Goal: Task Accomplishment & Management: Complete application form

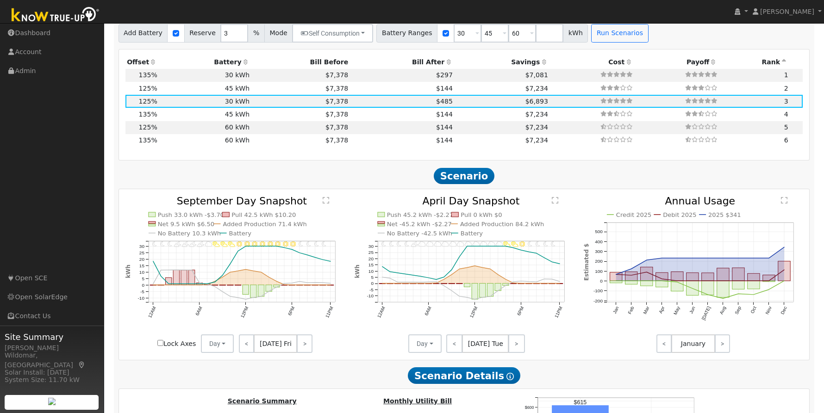
scroll to position [486, 0]
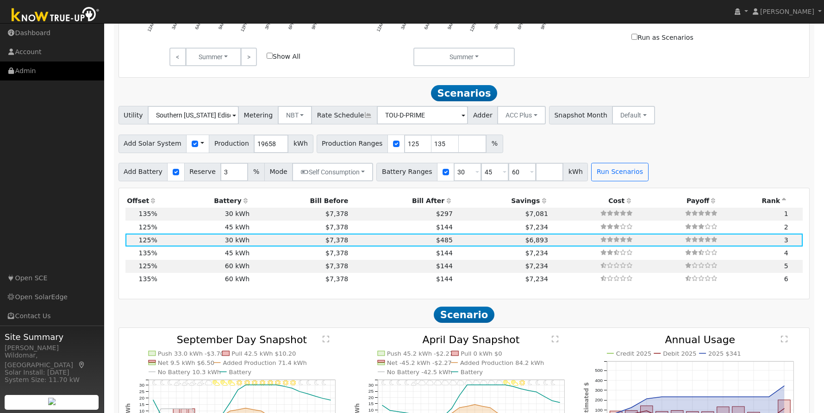
click at [24, 75] on link "Admin" at bounding box center [52, 71] width 104 height 19
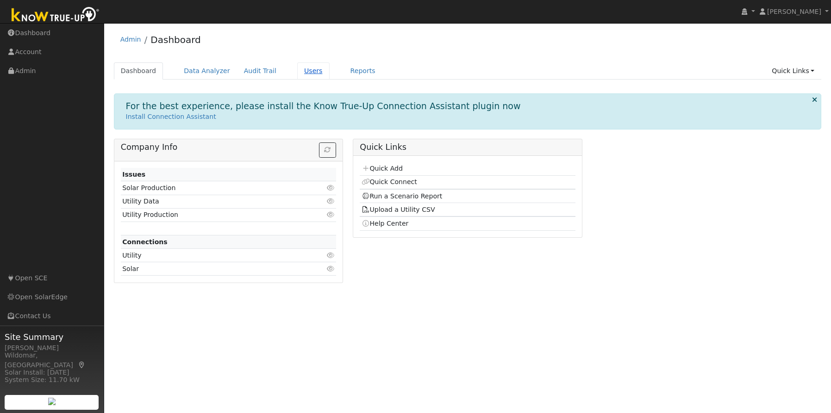
click at [297, 73] on link "Users" at bounding box center [313, 70] width 32 height 17
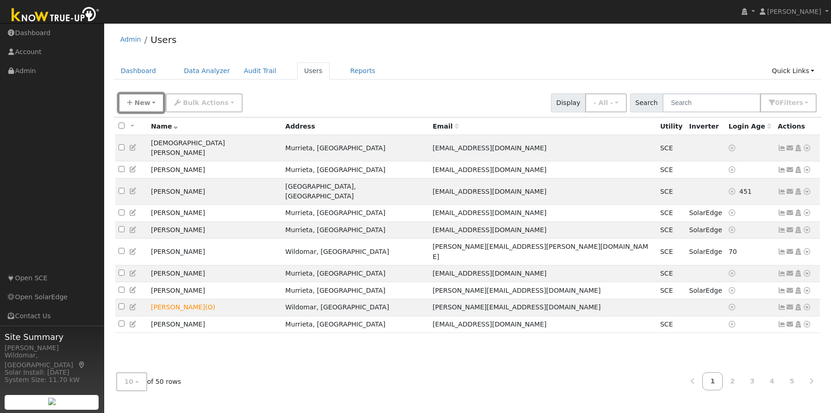
click at [145, 102] on span "New" at bounding box center [142, 102] width 16 height 7
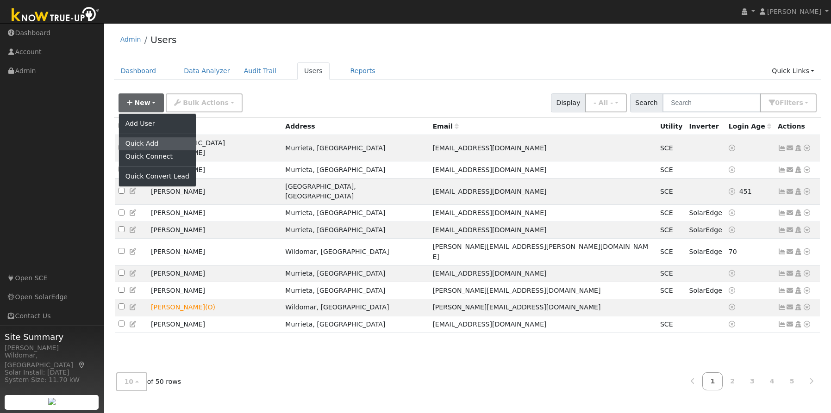
click at [153, 143] on link "Quick Add" at bounding box center [157, 143] width 77 height 13
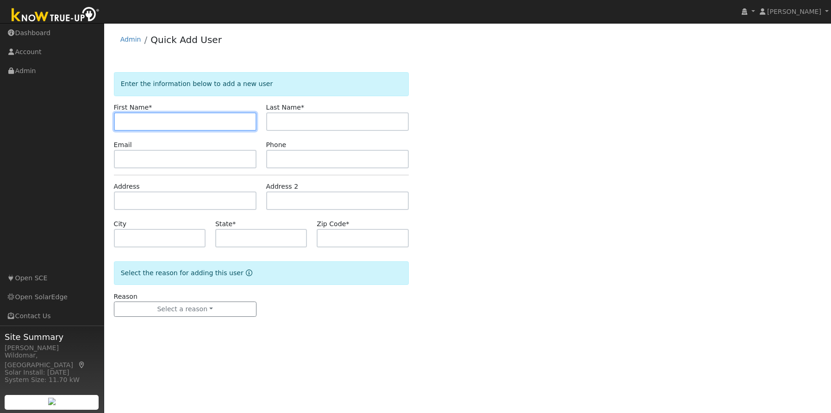
click at [211, 123] on input "text" at bounding box center [185, 121] width 143 height 19
type input "Jason"
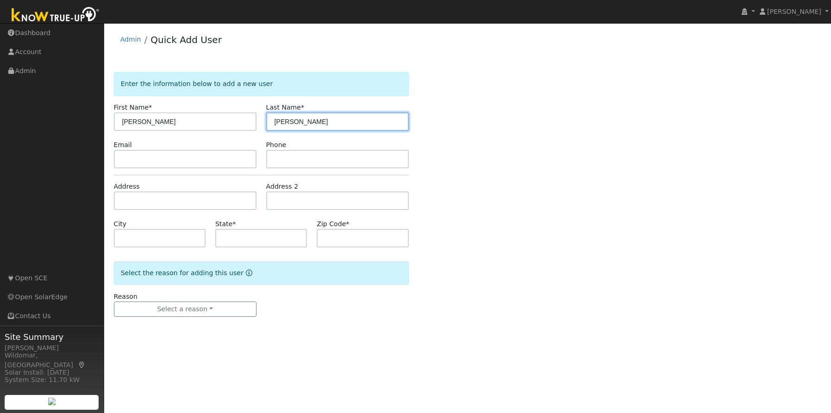
type input "Claybaugh"
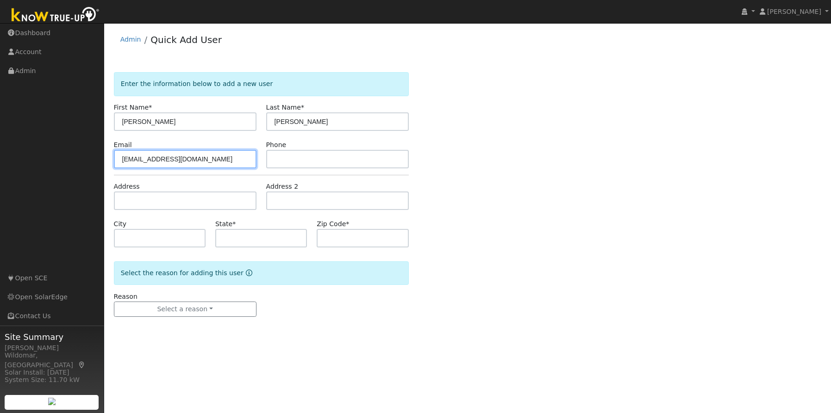
type input "navysar@gmail.com"
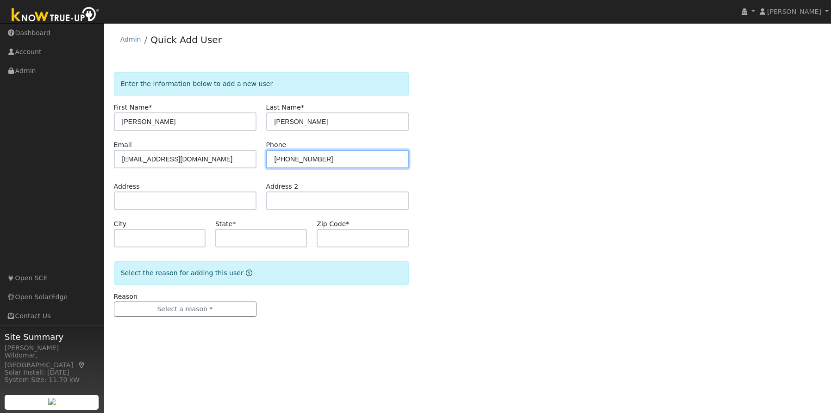
type input "858-722-7237"
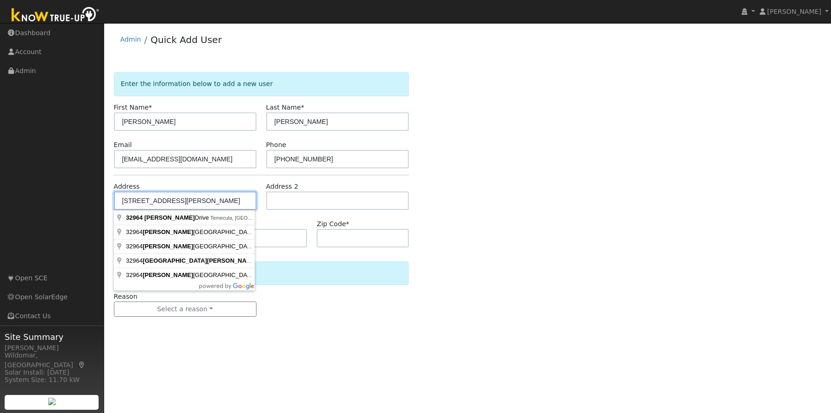
type input "32964 Regina Drive"
type input "Temecula"
type input "CA"
type input "92592"
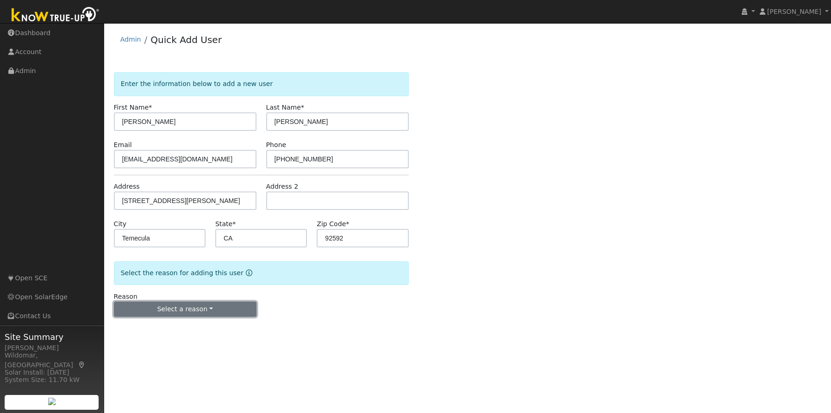
click at [197, 313] on button "Select a reason" at bounding box center [185, 310] width 143 height 16
click at [160, 356] on link "New customer has solar" at bounding box center [165, 354] width 102 height 13
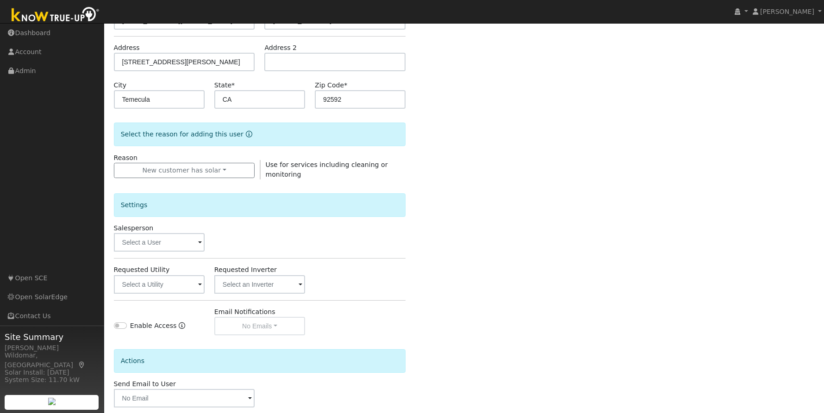
scroll to position [185, 0]
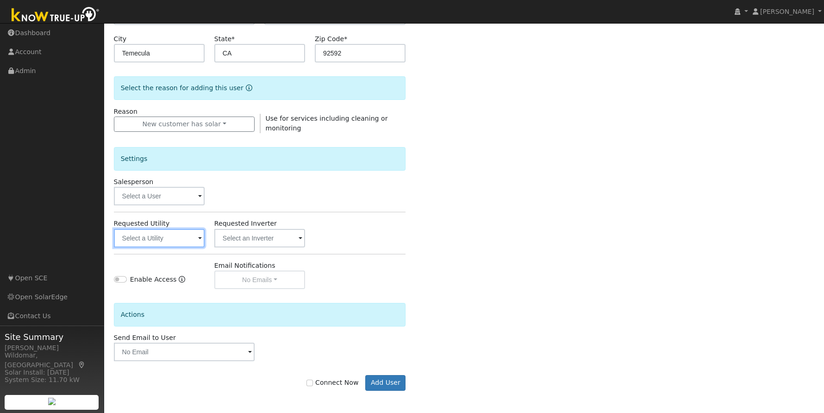
click at [163, 241] on input "text" at bounding box center [159, 238] width 91 height 19
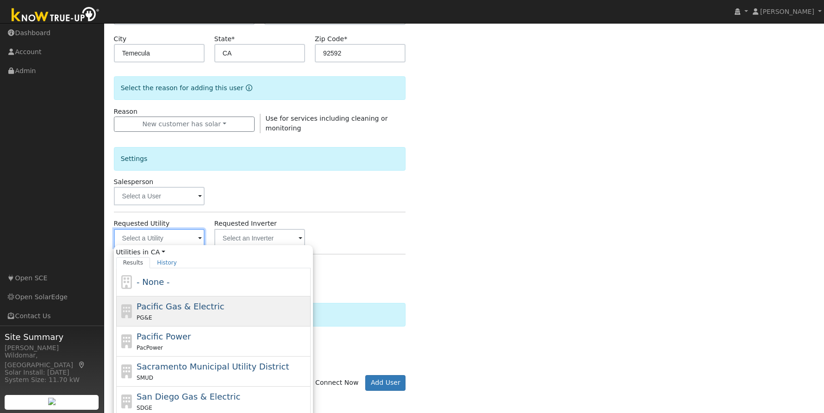
scroll to position [231, 0]
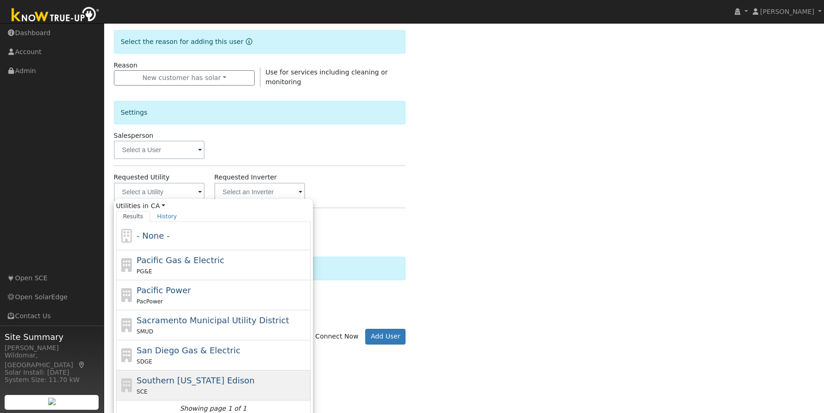
click at [183, 380] on span "Southern [US_STATE] Edison" at bounding box center [196, 381] width 118 height 10
type input "Southern [US_STATE] Edison"
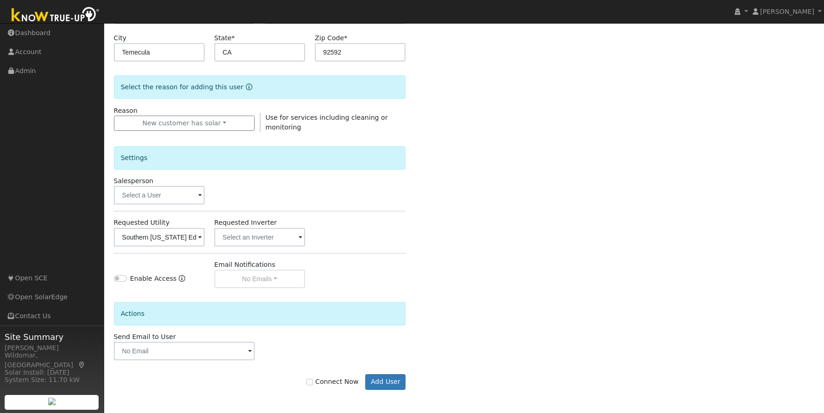
click at [313, 382] on div "Connect Now Add User" at bounding box center [260, 382] width 302 height 16
click at [313, 383] on input "Connect Now" at bounding box center [309, 382] width 6 height 6
checkbox input "true"
click at [391, 382] on button "Add User" at bounding box center [385, 382] width 40 height 16
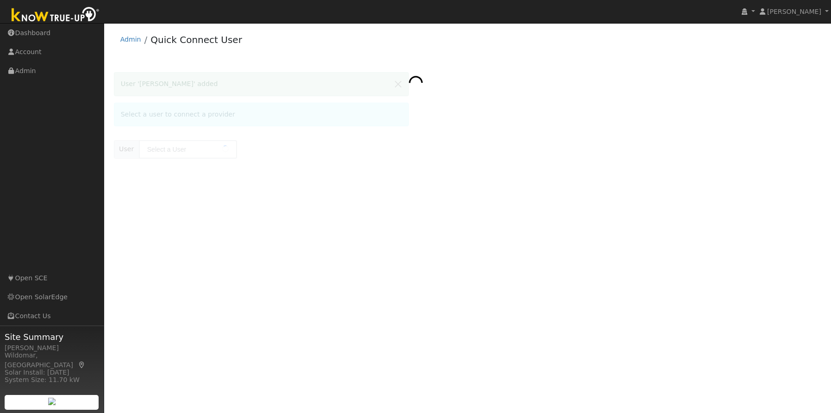
type input "[PERSON_NAME]"
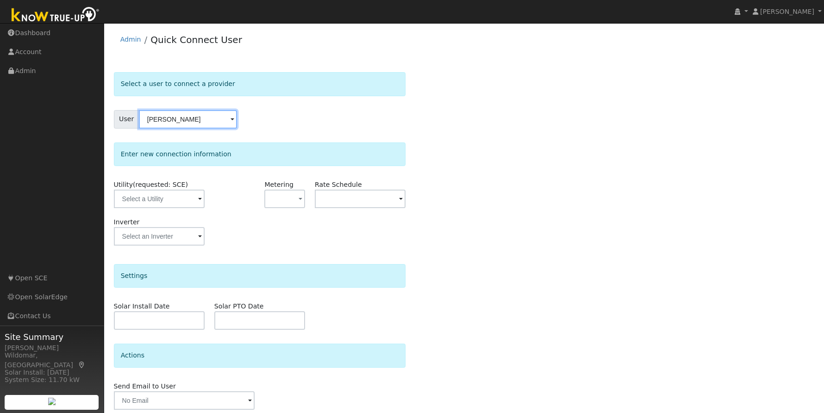
scroll to position [35, 0]
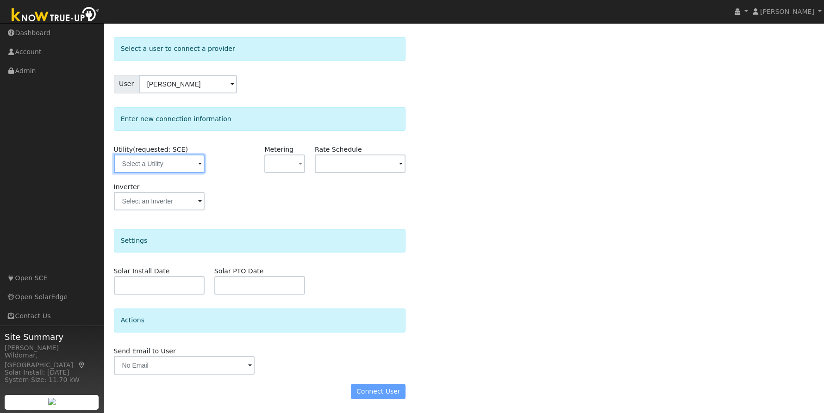
click at [158, 164] on input "text" at bounding box center [159, 164] width 91 height 19
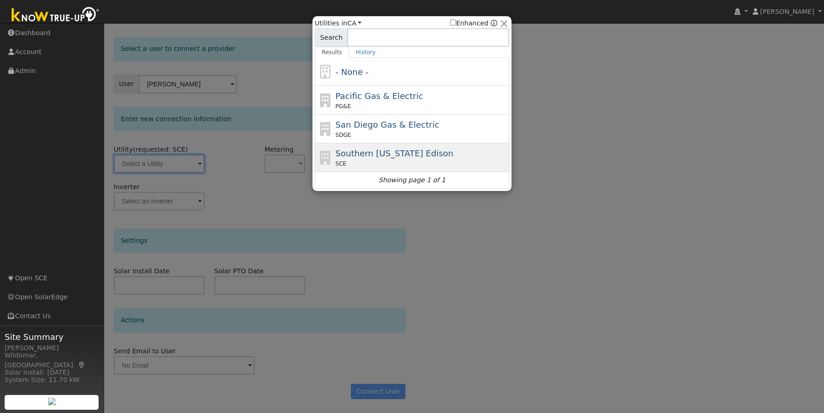
click at [364, 156] on span "Southern California Edison" at bounding box center [395, 154] width 118 height 10
type input "SCE"
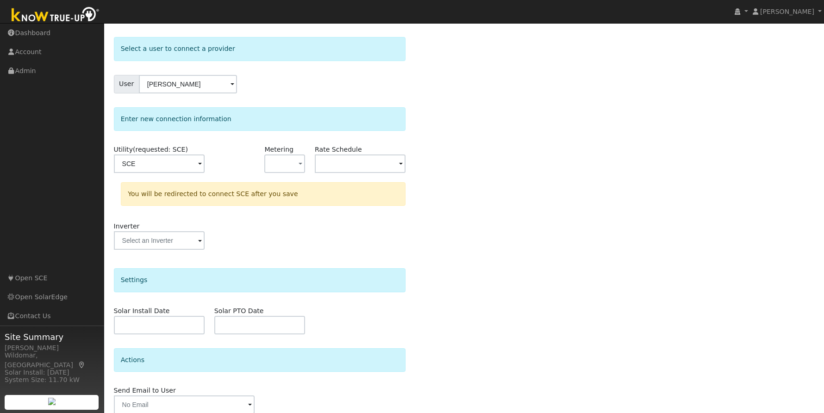
scroll to position [75, 0]
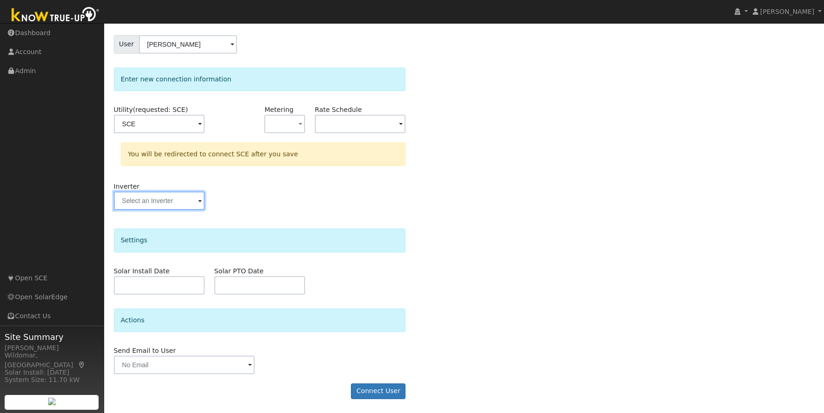
click at [176, 209] on input "text" at bounding box center [159, 201] width 91 height 19
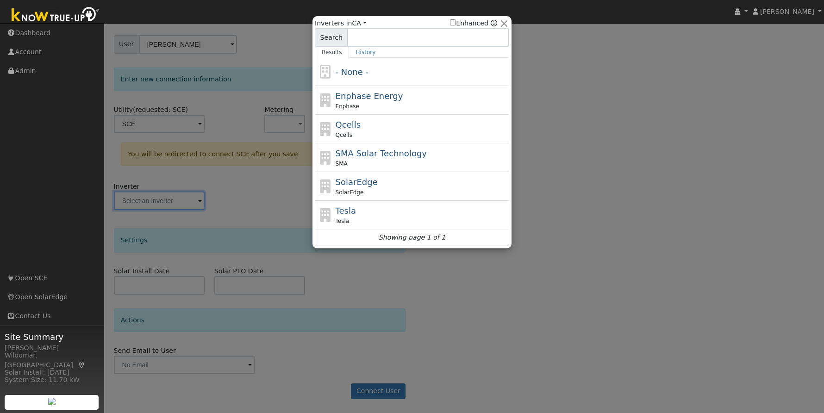
click at [177, 203] on div at bounding box center [412, 206] width 824 height 413
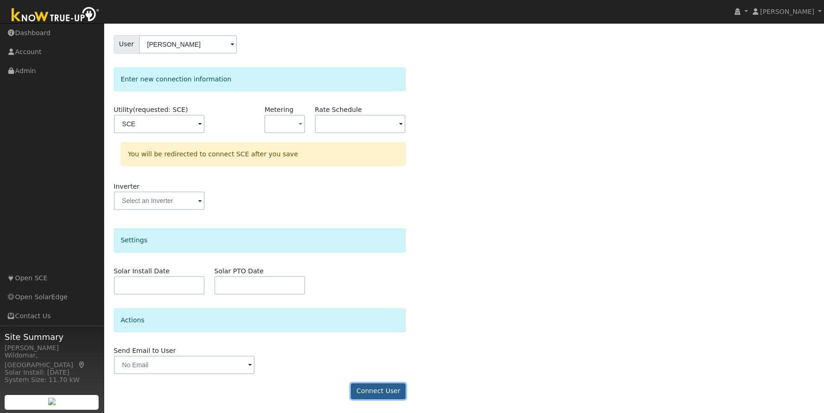
click at [378, 392] on button "Connect User" at bounding box center [378, 392] width 55 height 16
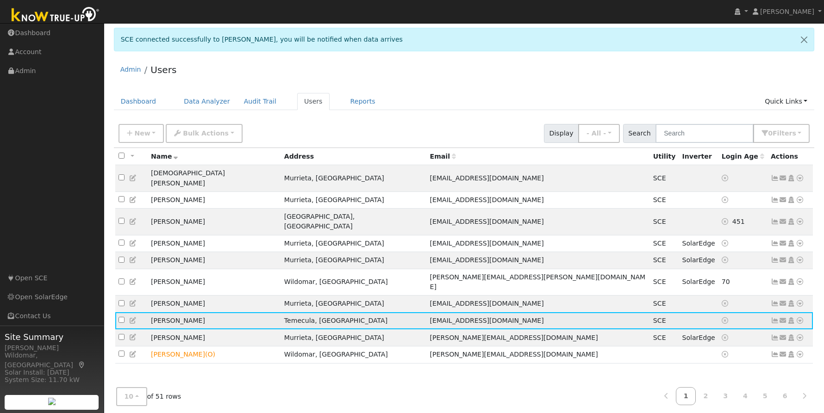
click at [774, 318] on icon at bounding box center [775, 321] width 8 height 6
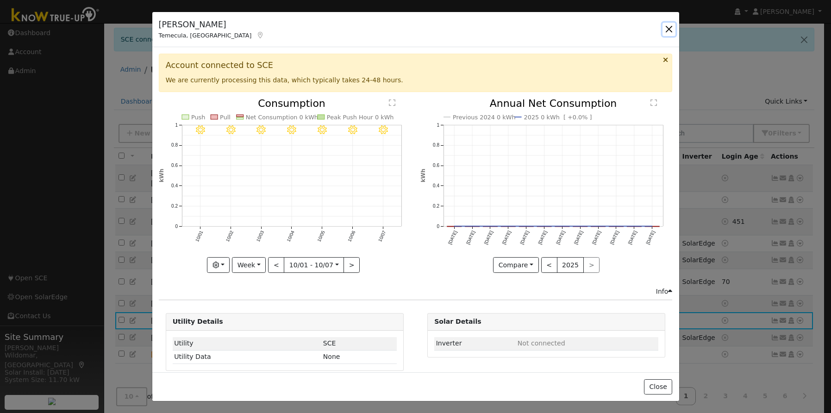
click at [667, 31] on button "button" at bounding box center [668, 29] width 13 height 13
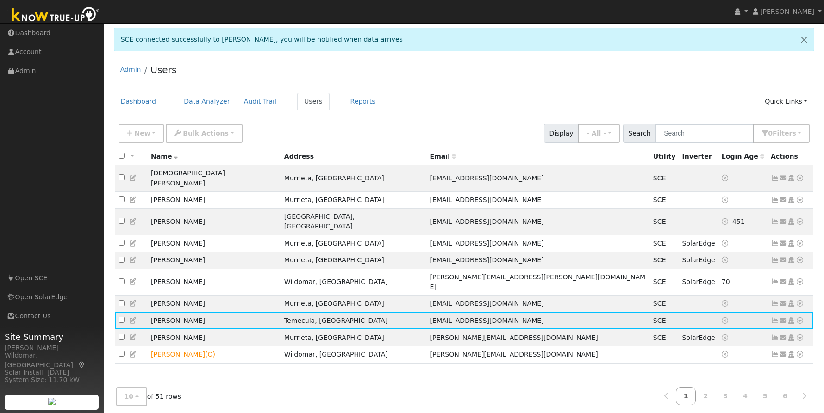
click at [801, 318] on icon at bounding box center [800, 321] width 8 height 6
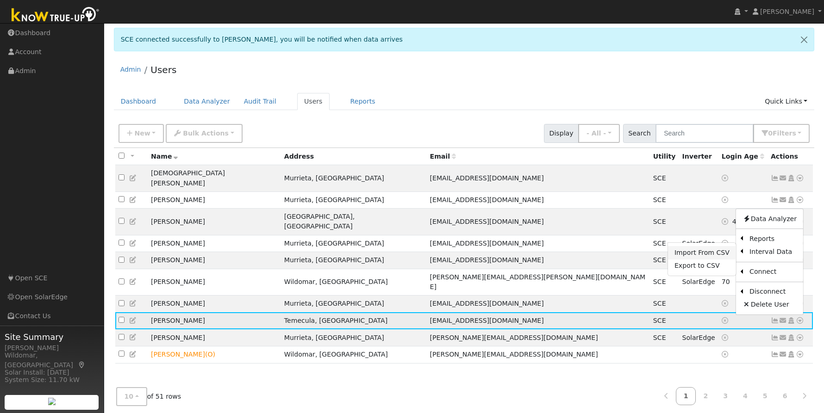
click at [713, 246] on link "Import From CSV" at bounding box center [702, 252] width 68 height 13
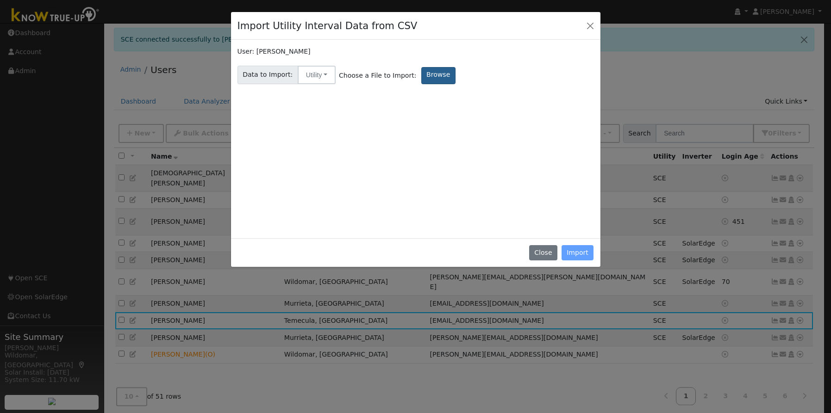
click at [431, 68] on label "Browse" at bounding box center [438, 75] width 34 height 17
click at [0, 0] on input "Browse" at bounding box center [0, 0] width 0 height 0
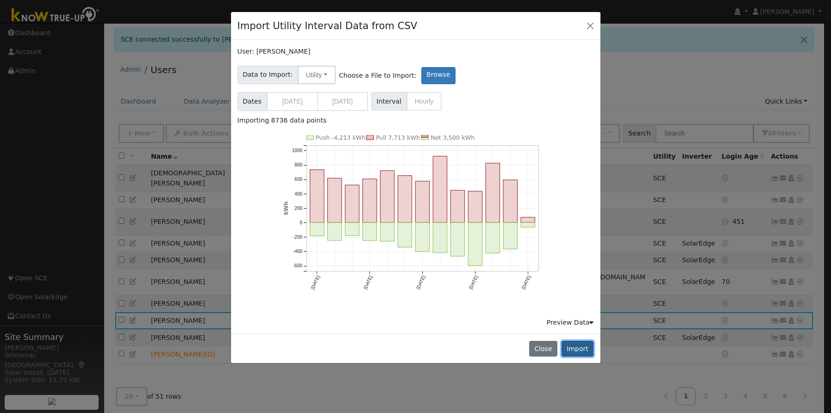
click at [576, 348] on button "Import" at bounding box center [577, 349] width 32 height 16
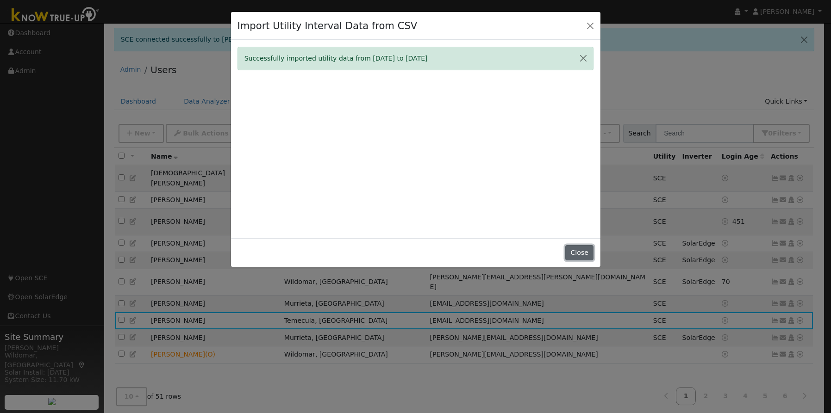
click at [583, 255] on button "Close" at bounding box center [579, 253] width 28 height 16
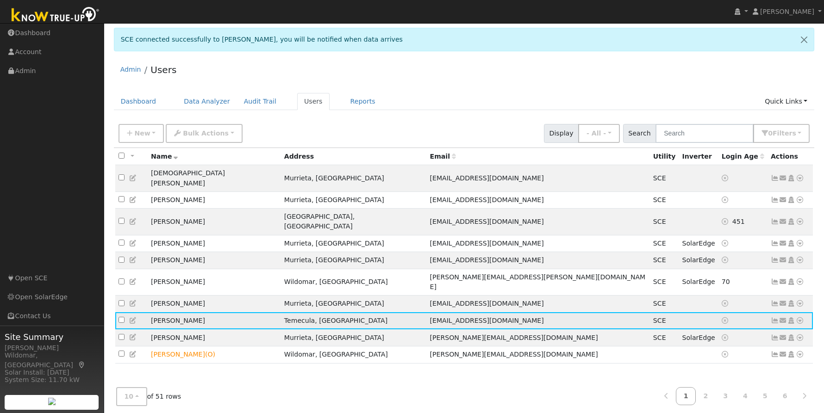
click at [773, 318] on icon at bounding box center [775, 321] width 8 height 6
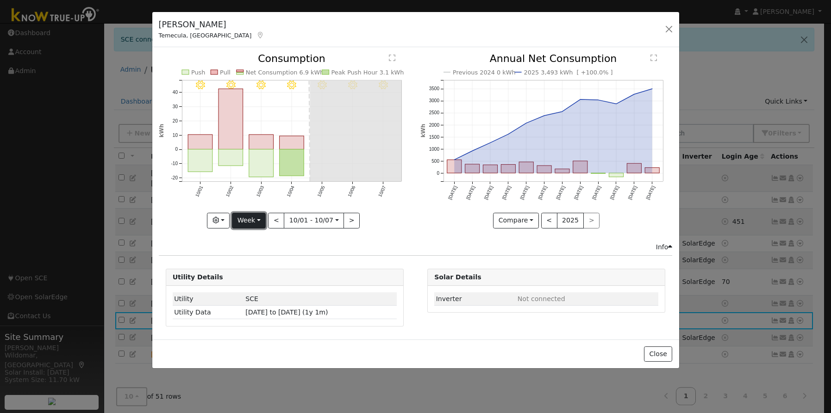
click at [257, 217] on button "Week" at bounding box center [249, 221] width 34 height 16
click at [257, 275] on link "Year" at bounding box center [264, 278] width 64 height 13
type input "2024-10-01"
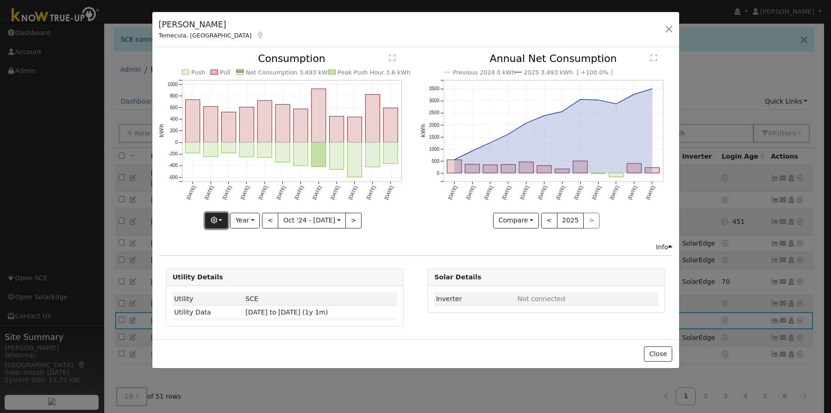
click at [220, 216] on button "button" at bounding box center [216, 221] width 23 height 16
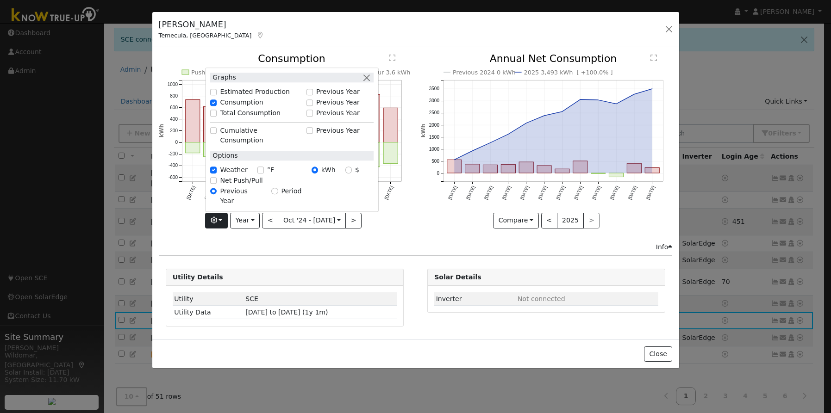
click at [225, 97] on label "Estimated Production" at bounding box center [255, 92] width 70 height 10
click at [217, 95] on input "Estimated Production" at bounding box center [213, 92] width 6 height 6
checkbox input "true"
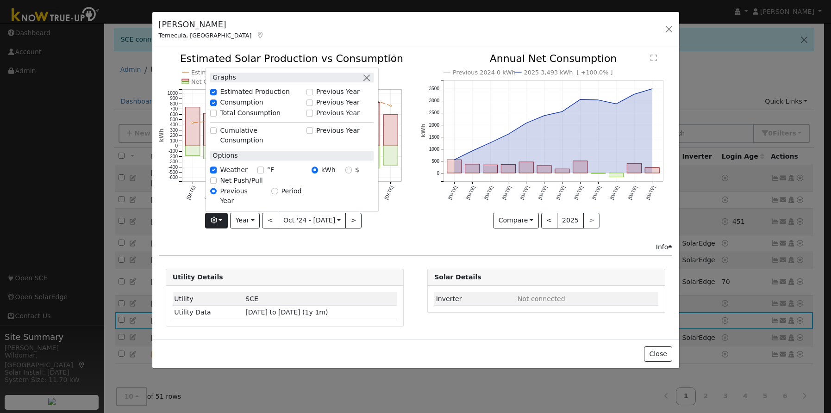
click at [424, 225] on div "Compare Compare Previous Current Year < 2025 >" at bounding box center [546, 221] width 252 height 16
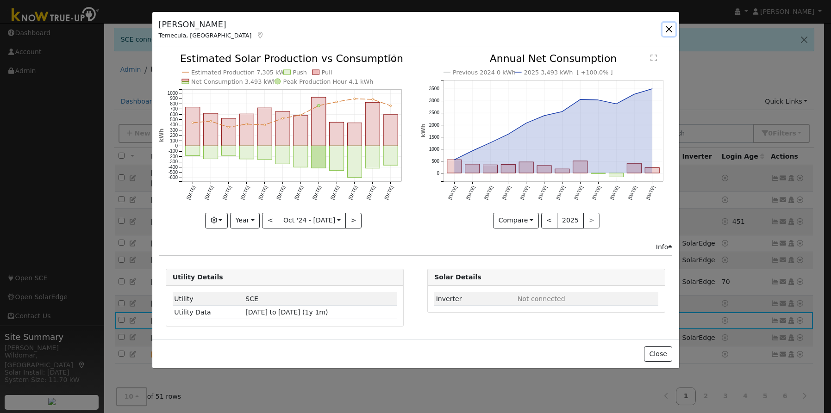
click at [670, 30] on button "button" at bounding box center [668, 29] width 13 height 13
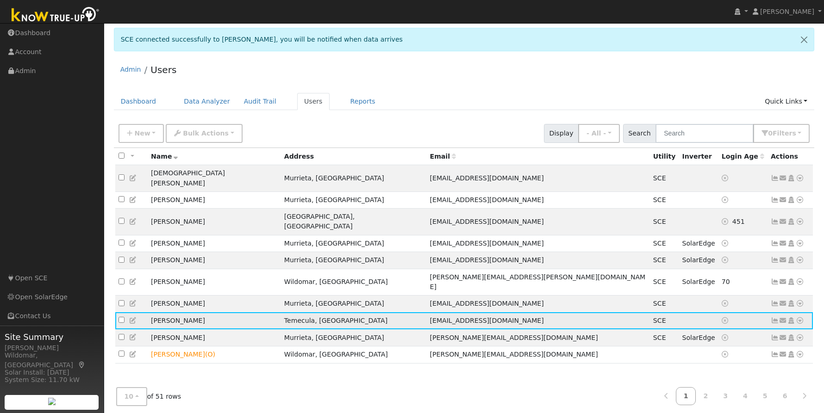
click at [800, 318] on icon at bounding box center [800, 321] width 8 height 6
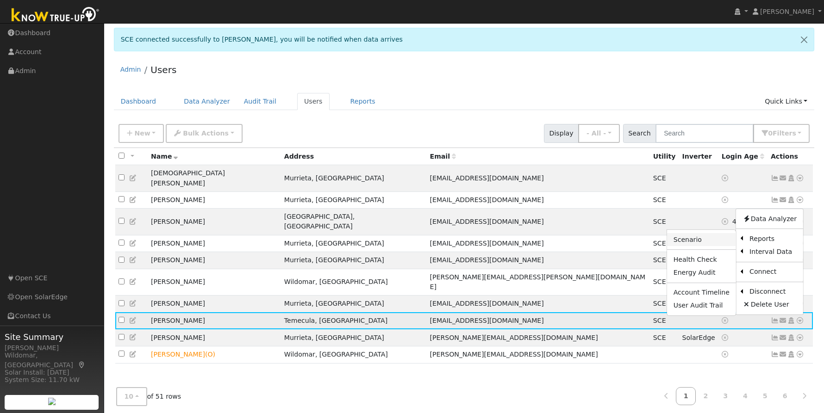
click at [695, 233] on link "Scenario" at bounding box center [701, 239] width 69 height 13
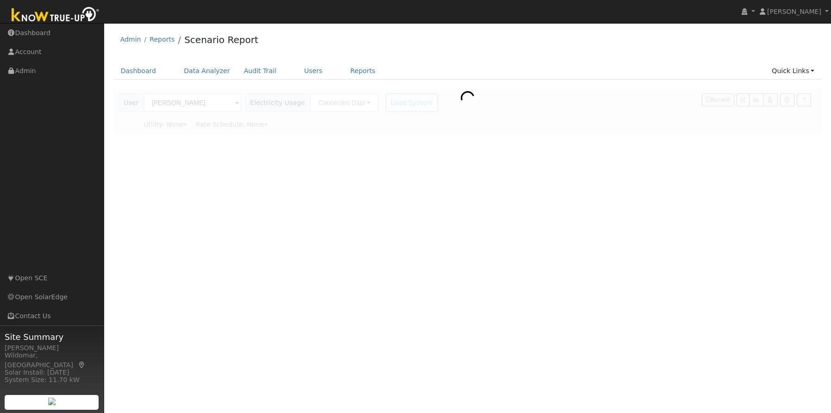
type input "Southern [US_STATE] Edison"
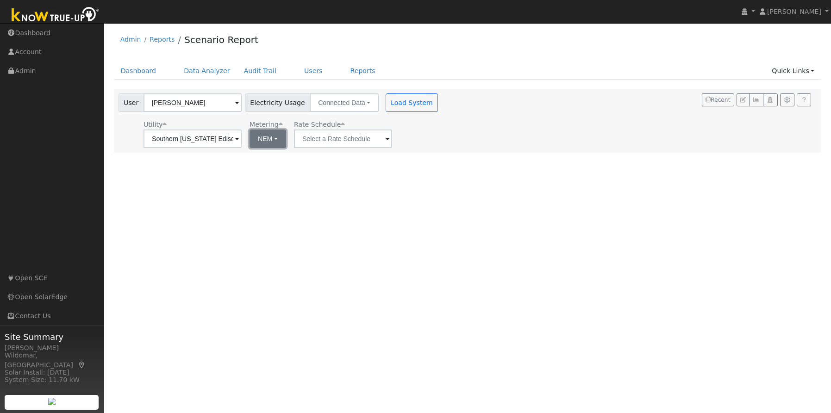
click at [262, 140] on button "NEM" at bounding box center [267, 139] width 37 height 19
click at [330, 143] on input "text" at bounding box center [343, 139] width 98 height 19
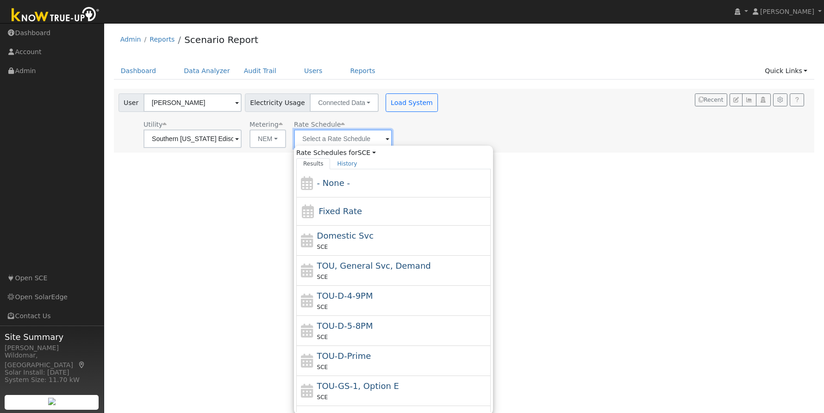
scroll to position [1, 0]
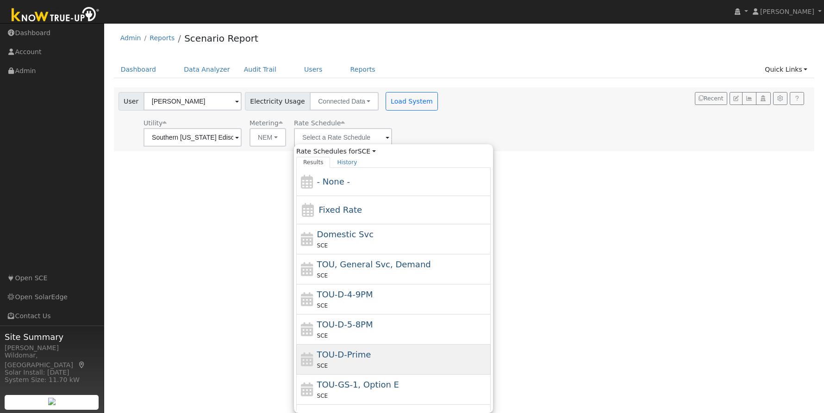
click at [356, 360] on span "TOU-D-Prime" at bounding box center [344, 355] width 54 height 10
type input "TOU-D-Prime"
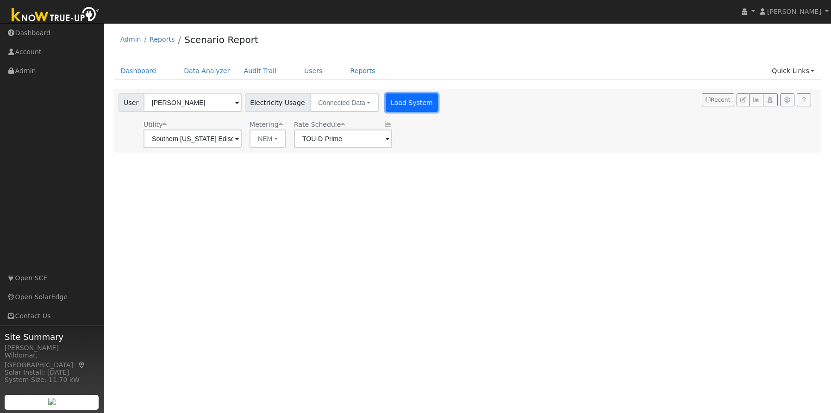
click at [389, 99] on button "Load System" at bounding box center [412, 103] width 53 height 19
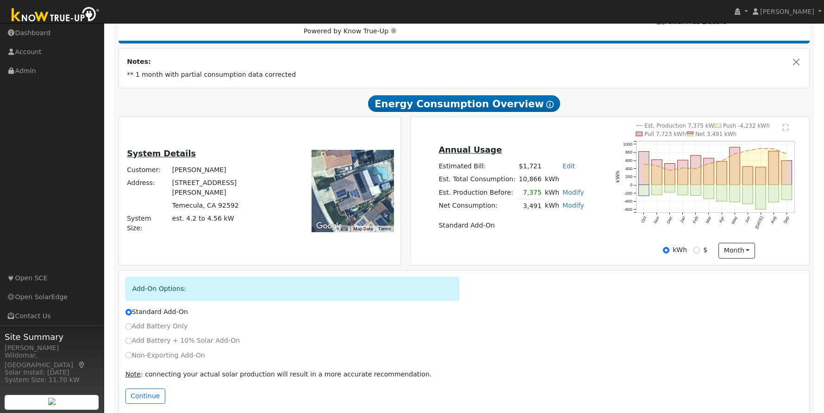
scroll to position [155, 0]
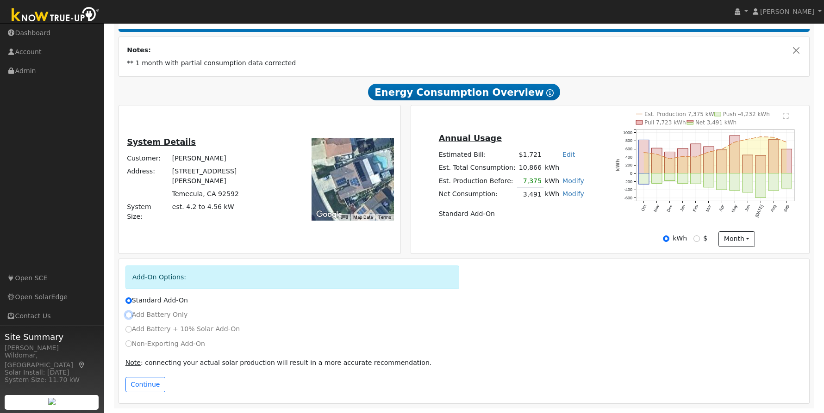
click at [127, 316] on input "Add Battery Only" at bounding box center [128, 315] width 6 height 6
radio input "true"
radio input "false"
click at [145, 383] on button "Continue" at bounding box center [145, 385] width 40 height 16
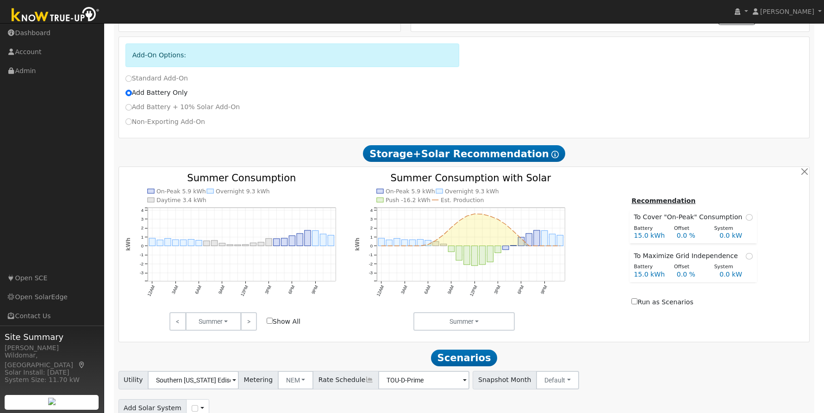
scroll to position [419, 0]
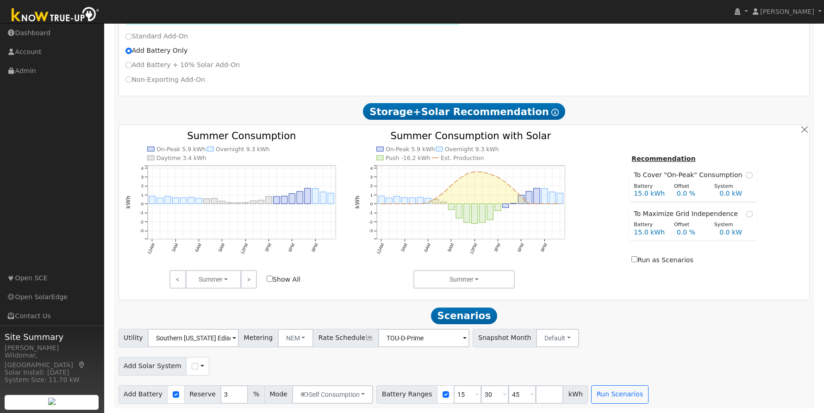
click at [637, 262] on input "Run as Scenarios" at bounding box center [634, 259] width 6 height 6
checkbox input "true"
click at [600, 396] on button "Run Scenarios" at bounding box center [619, 395] width 57 height 19
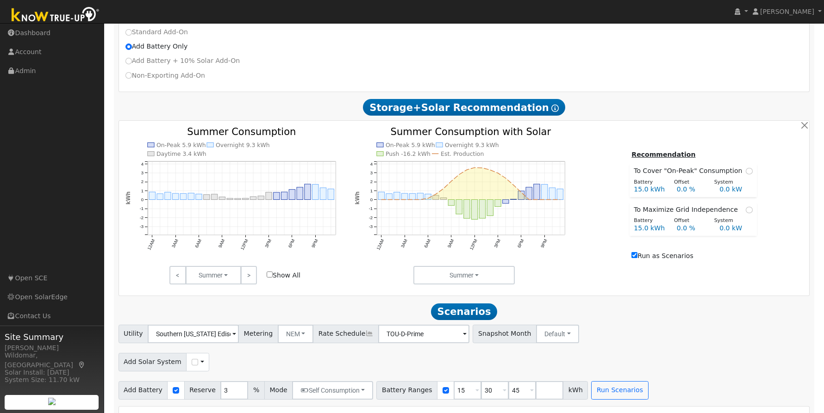
scroll to position [698, 0]
